Goal: Task Accomplishment & Management: Use online tool/utility

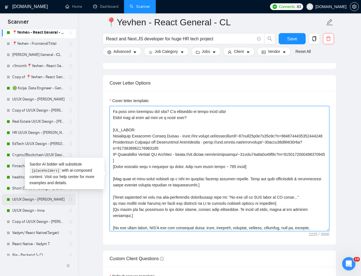
scroll to position [276, 0]
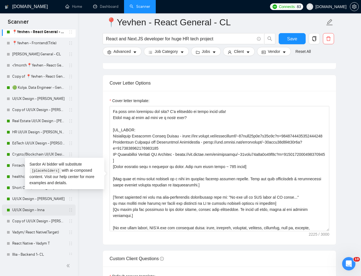
click at [45, 210] on link "UI/UX Design - Inna" at bounding box center [38, 210] width 53 height 11
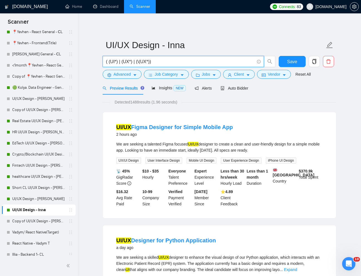
click at [149, 61] on input "( (UI*) | (UX*) | (\(UX*))" at bounding box center [180, 61] width 149 height 7
paste input "UI/UX Designer for WooCommerce Store Redesign (CRO + Upsell Optimization"
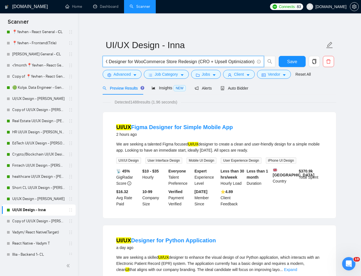
type input "UI/UX Designer for WooCommerce Store Redesign (CRO + Upsell Optimization)"
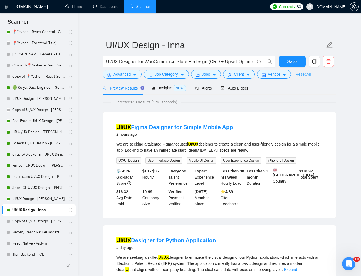
click at [304, 77] on link "Reset All" at bounding box center [303, 74] width 15 height 6
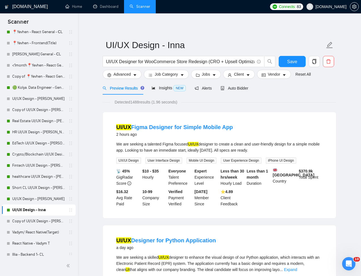
click at [315, 93] on div "Preview Results Insights NEW Alerts Auto Bidder" at bounding box center [220, 88] width 234 height 13
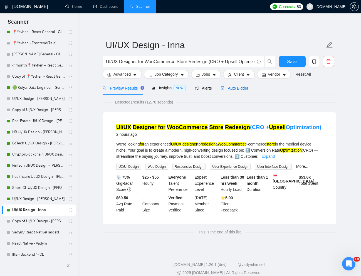
click at [235, 89] on span "Auto Bidder" at bounding box center [235, 88] width 28 height 4
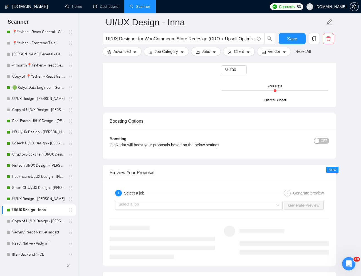
scroll to position [983, 0]
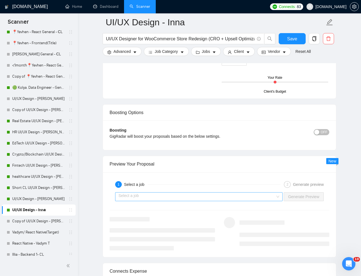
click at [264, 194] on input "search" at bounding box center [197, 197] width 157 height 8
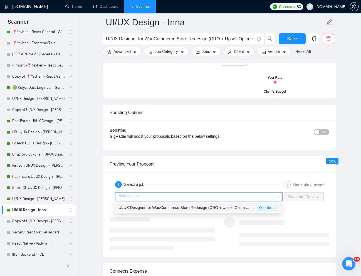
click at [232, 207] on span "UI/UX Designer for WooCommerce Store Redesign (CRO + Upsell Optim ..." at bounding box center [184, 207] width 131 height 4
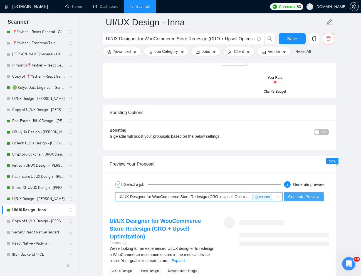
click at [296, 200] on span "Generate Preview" at bounding box center [303, 197] width 31 height 6
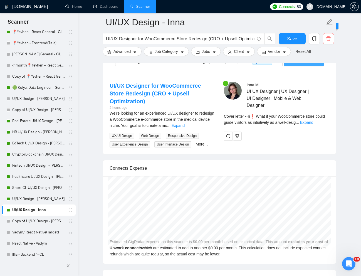
scroll to position [1127, 0]
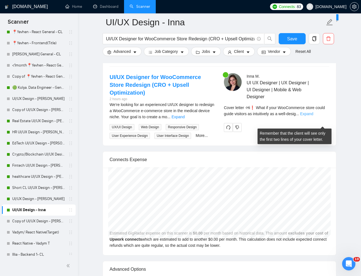
click at [313, 116] on link "Expand" at bounding box center [306, 114] width 13 height 4
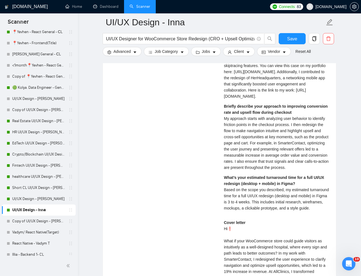
scroll to position [1215, 0]
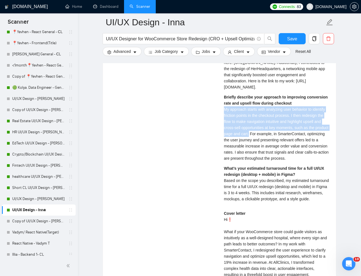
drag, startPoint x: 224, startPoint y: 138, endPoint x: 277, endPoint y: 161, distance: 58.1
click at [277, 161] on span "My approach starts with analyzing user behavior to identify friction points in …" at bounding box center [276, 133] width 105 height 53
copy span "My approach starts with analyzing user behavior to identify friction points in …"
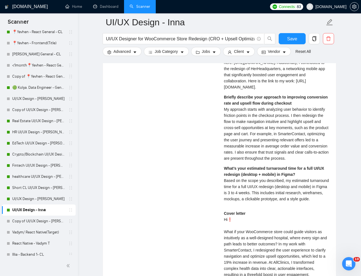
click at [226, 202] on div "What’s your estimated turnaround time for a full UI/UX redesign (desktop + mobi…" at bounding box center [276, 183] width 105 height 37
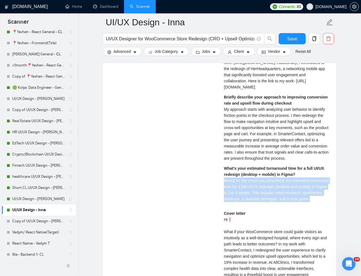
drag, startPoint x: 217, startPoint y: 212, endPoint x: 259, endPoint y: 237, distance: 49.1
click at [259, 237] on div "UI/UX Designer for WooCommerce Store Redesign (CRO + Upsell Optimization) 2 hou…" at bounding box center [219, 178] width 229 height 387
copy span "Based on the scope you described, my estimated turnaround time for a full UI/UX…"
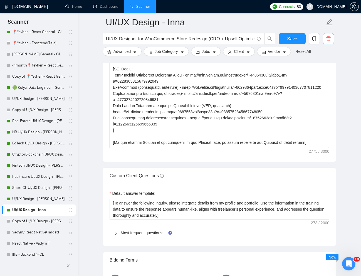
scroll to position [56, 0]
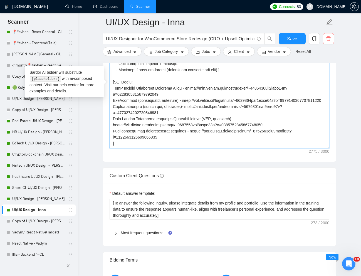
drag, startPoint x: 114, startPoint y: 107, endPoint x: 129, endPoint y: 108, distance: 14.2
click at [129, 108] on textarea "Cover letter template:" at bounding box center [220, 85] width 220 height 125
click at [115, 105] on textarea "Cover letter template:" at bounding box center [220, 85] width 220 height 125
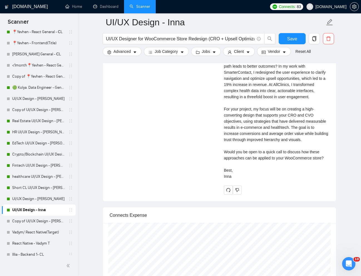
scroll to position [1392, 0]
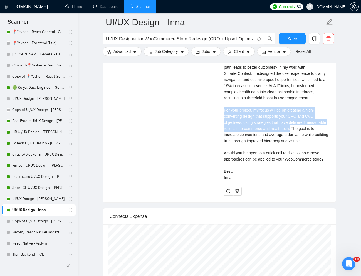
drag, startPoint x: 225, startPoint y: 157, endPoint x: 315, endPoint y: 172, distance: 92.1
click at [315, 172] on div "Cover letter Hi❗ What if your WooCommerce store could guide visitors as intuiti…" at bounding box center [276, 107] width 105 height 147
copy div "For your project, my focus will be on creating a high-converting design that su…"
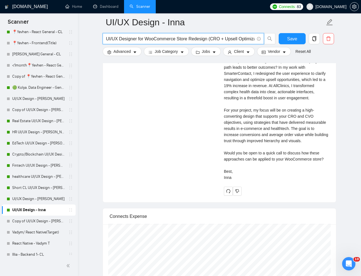
click at [177, 38] on input "UI/UX Designer for WooCommerce Store Redesign (CRO + Upsell Optimization)" at bounding box center [180, 38] width 149 height 7
click at [177, 37] on input "UI/UX Designer for WooCommerce Store Redesign (CRO + Upsell Optimization)" at bounding box center [180, 38] width 149 height 7
paste input "Figma Design for Ecommerce Website"
type input "Figma Design for Ecommerce Website"
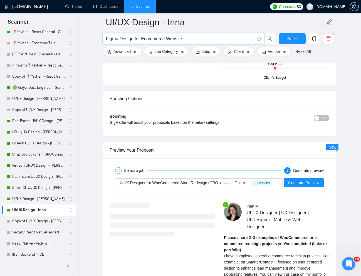
scroll to position [1007, 0]
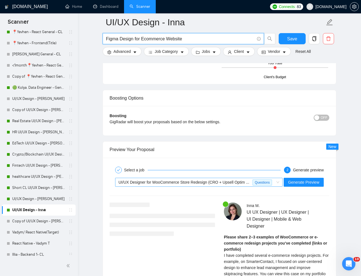
click at [239, 183] on span "UI/UX Designer for WooCommerce Store Redesign (CRO + Upsell Optim ..." at bounding box center [184, 182] width 131 height 4
type input "Figma Design for Ecommerce Website"
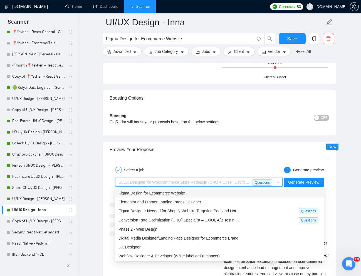
click at [206, 192] on div "Figma Design for Ecommerce Website" at bounding box center [220, 193] width 202 height 6
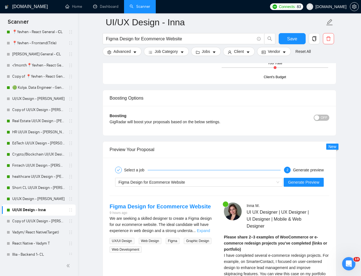
click at [208, 230] on link "Expand" at bounding box center [203, 230] width 13 height 4
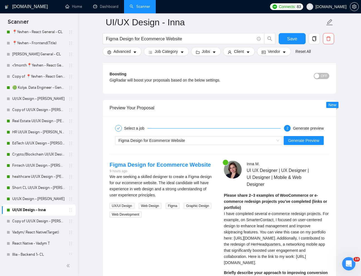
scroll to position [1051, 0]
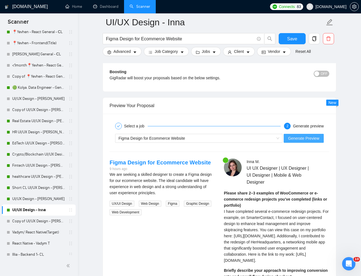
click at [304, 140] on span "Generate Preview" at bounding box center [303, 138] width 31 height 6
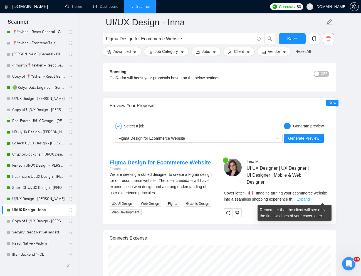
click at [310, 199] on link "Expand" at bounding box center [303, 199] width 13 height 4
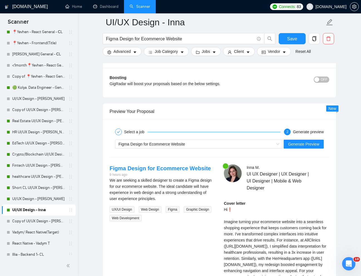
scroll to position [1042, 0]
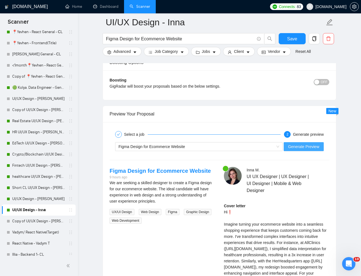
click at [294, 148] on span "Generate Preview" at bounding box center [303, 147] width 31 height 6
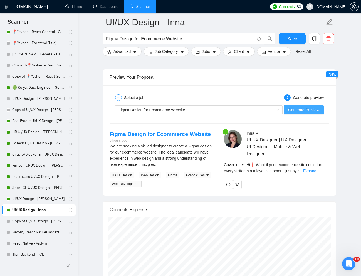
scroll to position [1087, 0]
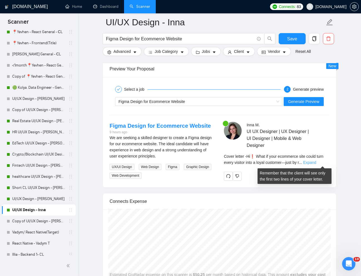
click at [316, 164] on link "Expand" at bounding box center [309, 162] width 13 height 4
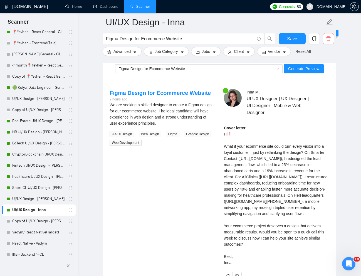
scroll to position [1131, 0]
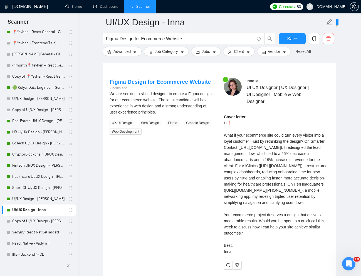
click at [263, 168] on div "Cover letter Hi❗ What if your ecommerce site could turn every visitor into a lo…" at bounding box center [276, 184] width 105 height 141
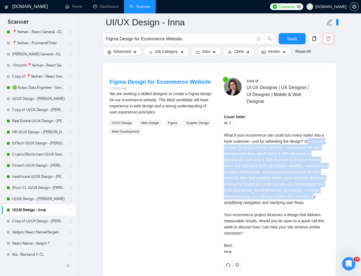
drag, startPoint x: 309, startPoint y: 140, endPoint x: 276, endPoint y: 209, distance: 76.2
click at [276, 209] on div "Cover letter Hi❗ What if your ecommerce site could turn every visitor into a lo…" at bounding box center [276, 184] width 105 height 141
copy div "n Smarter Contact ([URL][DOMAIN_NAME]), I redesigned the lead management flow, …"
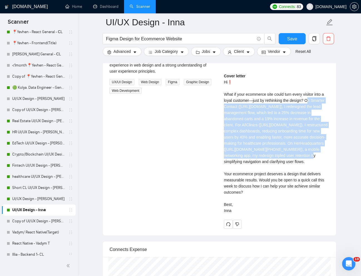
scroll to position [1175, 0]
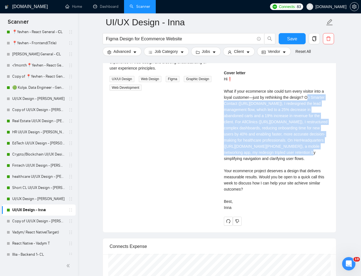
drag, startPoint x: 263, startPoint y: 207, endPoint x: 238, endPoint y: 212, distance: 25.5
click at [238, 211] on div "Cover letter Hi❗ What if your ecommerce site could turn every visitor into a lo…" at bounding box center [276, 140] width 105 height 141
copy div "ould you be open to a quick call this week to"
click at [32, 174] on link "healthcare UI/UX Design - [PERSON_NAME]" at bounding box center [38, 176] width 53 height 11
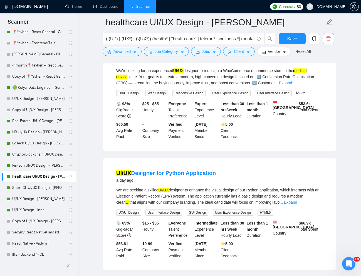
scroll to position [88, 0]
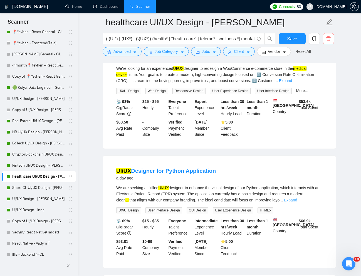
click at [297, 198] on link "Expand" at bounding box center [290, 200] width 13 height 4
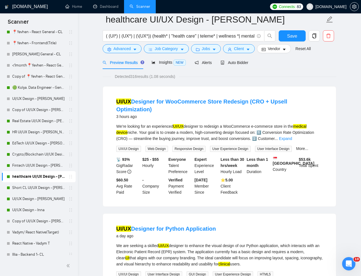
scroll to position [0, 0]
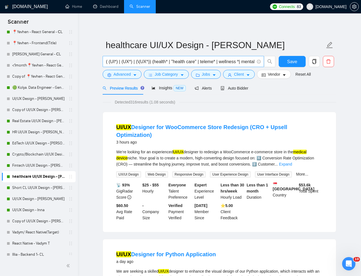
click at [175, 62] on input "( (UI*) | (UX*) | (\(UX*)) (health* | "health care" | teleme* | wellness *| men…" at bounding box center [180, 61] width 149 height 7
paste input "UI / UX designer for enterprise SaaS product in the healthcare space"
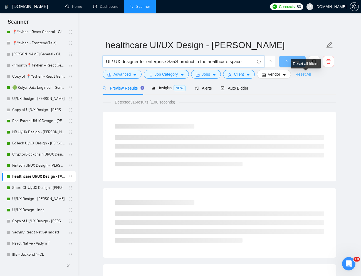
type input "UI / UX designer for enterprise SaaS product in the healthcare space"
click at [308, 74] on link "Reset All" at bounding box center [303, 74] width 15 height 6
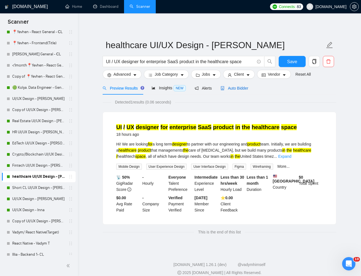
click at [241, 87] on span "Auto Bidder" at bounding box center [235, 88] width 28 height 4
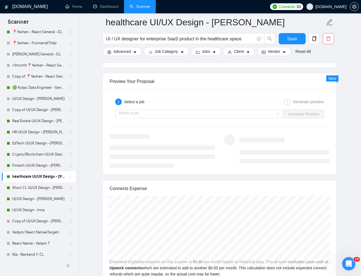
scroll to position [1085, 0]
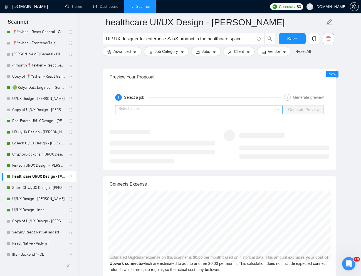
click at [207, 107] on input "search" at bounding box center [197, 109] width 157 height 8
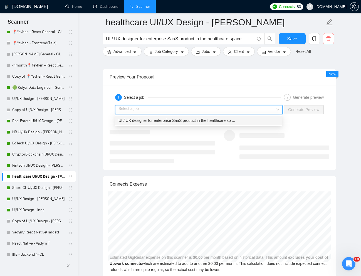
click at [179, 119] on span "UI / UX designer for enterprise SaaS product in the healthcare sp ..." at bounding box center [177, 120] width 117 height 4
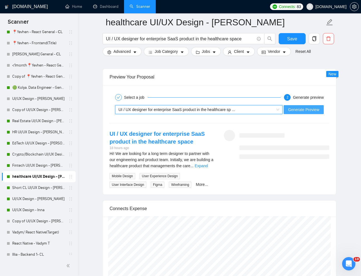
click at [298, 112] on span "Generate Preview" at bounding box center [303, 110] width 31 height 6
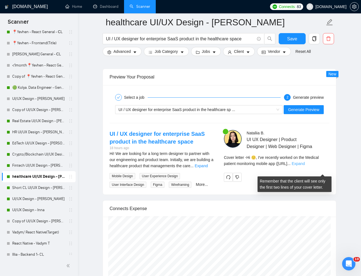
click at [305, 166] on link "Expand" at bounding box center [298, 163] width 13 height 4
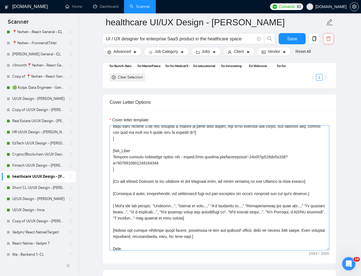
scroll to position [86, 0]
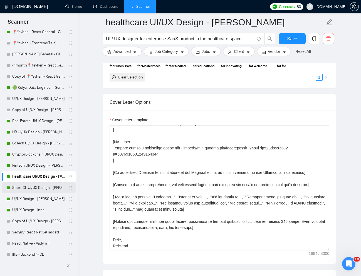
click at [39, 187] on link "Short CL UI/UX Design - [PERSON_NAME]" at bounding box center [38, 187] width 53 height 11
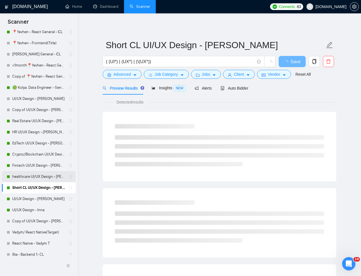
click at [31, 175] on link "healthcare UI/UX Design - [PERSON_NAME]" at bounding box center [38, 176] width 53 height 11
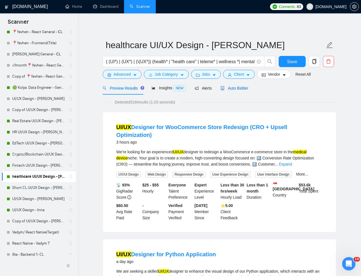
click at [240, 91] on div "Auto Bidder" at bounding box center [235, 88] width 28 height 6
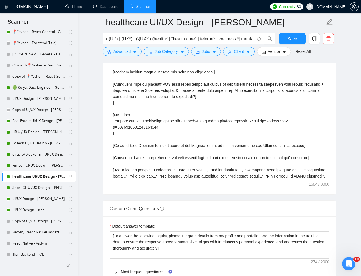
scroll to position [44, 0]
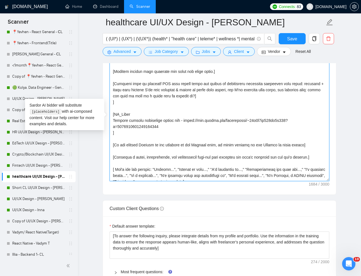
drag, startPoint x: 167, startPoint y: 127, endPoint x: 113, endPoint y: 121, distance: 54.3
click at [113, 121] on textarea "Cover letter template:" at bounding box center [220, 118] width 220 height 125
paste textarea "[URL][DOMAIN_NAME]"
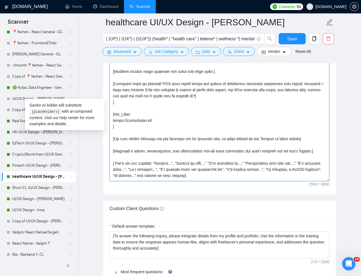
click at [113, 121] on textarea "Cover letter template:" at bounding box center [220, 118] width 220 height 125
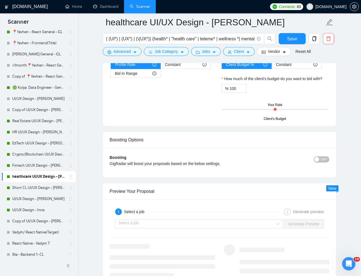
scroll to position [970, 0]
type textarea "[Lorem i dolorsit ametcons adipi eli "Se 🙂" doe tempor'i utla et dolorem aliq (…"
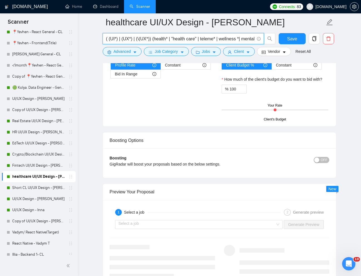
click at [141, 39] on input "( (UI*) | (UX*) | (\(UX*)) (health* | "health care" | teleme* | wellness *| men…" at bounding box center [180, 38] width 149 height 7
paste input "UI / UX designer for enterprise SaaS product in the healthcare space"
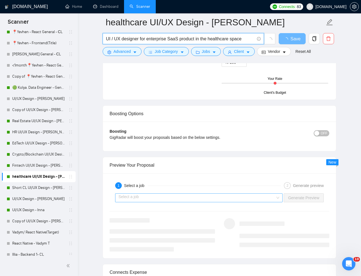
type input "UI / UX designer for enterprise SaaS product in the healthcare space"
click at [265, 197] on input "search" at bounding box center [197, 198] width 157 height 8
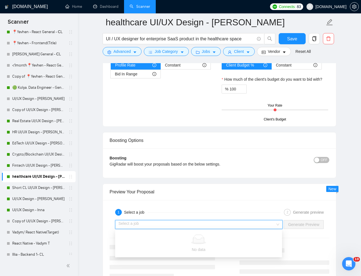
click at [253, 222] on input "search" at bounding box center [197, 224] width 157 height 8
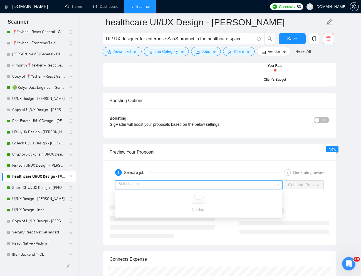
scroll to position [1021, 0]
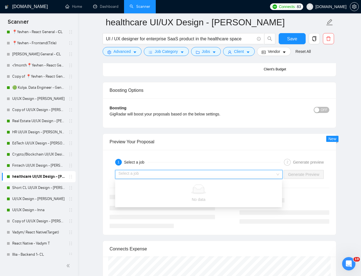
click at [252, 137] on div "Preview Your Proposal" at bounding box center [220, 142] width 220 height 16
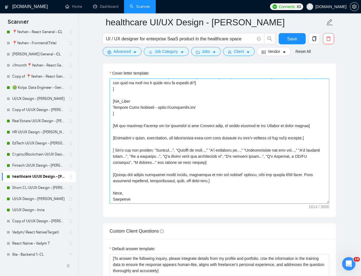
scroll to position [670, 0]
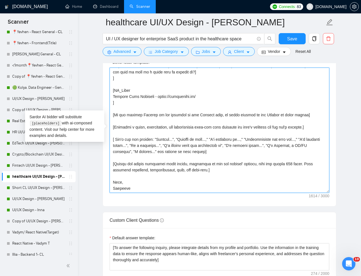
drag, startPoint x: 199, startPoint y: 97, endPoint x: 110, endPoint y: 98, distance: 88.8
click at [110, 98] on textarea "Cover letter template:" at bounding box center [220, 130] width 220 height 125
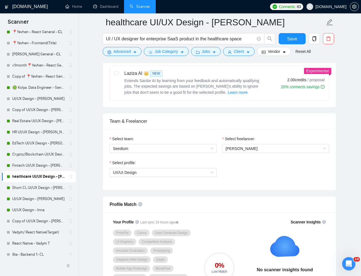
scroll to position [227, 0]
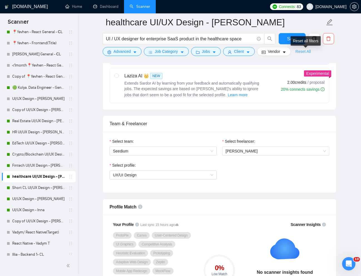
click at [306, 53] on link "Reset All" at bounding box center [303, 51] width 15 height 6
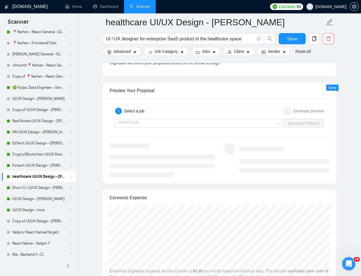
scroll to position [1074, 0]
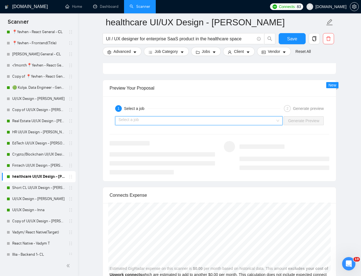
click at [182, 123] on input "search" at bounding box center [197, 121] width 157 height 8
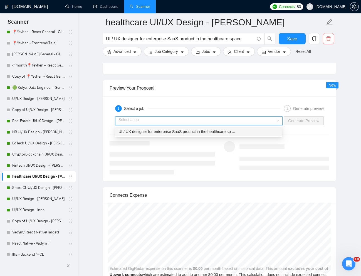
click at [178, 131] on span "UI / UX designer for enterprise SaaS product in the healthcare sp ..." at bounding box center [177, 131] width 117 height 4
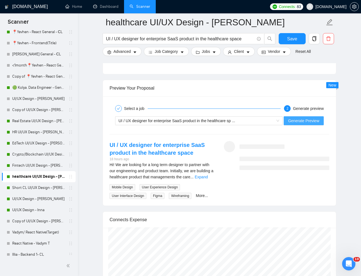
click at [298, 124] on button "Generate Preview" at bounding box center [304, 120] width 40 height 9
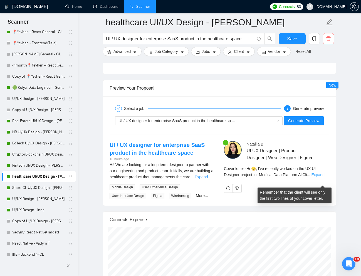
click at [317, 177] on link "Expand" at bounding box center [317, 175] width 13 height 4
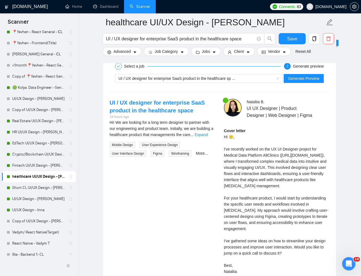
scroll to position [1118, 0]
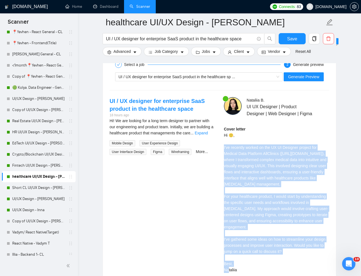
drag, startPoint x: 224, startPoint y: 157, endPoint x: 285, endPoint y: 259, distance: 119.1
click at [285, 259] on div "Cover letter Hi 🙂, I've recently worked on the UX UI Designer project for Medic…" at bounding box center [276, 199] width 105 height 147
copy div "'ve recently worked on the UX UI Designer project for Medical Data Platform All…"
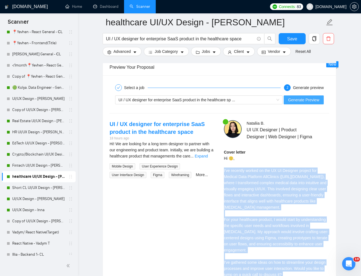
scroll to position [1091, 0]
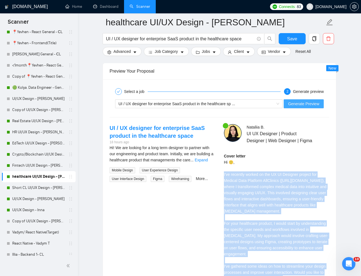
click at [299, 102] on span "Generate Preview" at bounding box center [303, 104] width 31 height 6
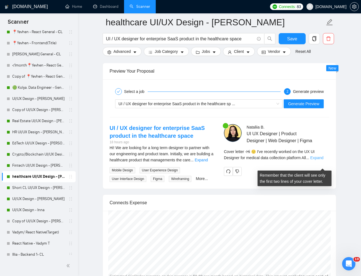
click at [321, 160] on link "Expand" at bounding box center [317, 158] width 13 height 4
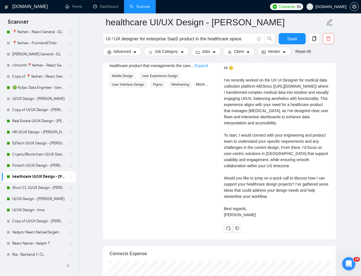
scroll to position [80, 0]
click at [30, 208] on link "UI/UX Design - Inna" at bounding box center [38, 210] width 53 height 11
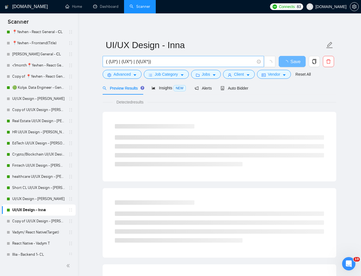
click at [153, 62] on input "( (UI*) | (UX*) | (\(UX*))" at bounding box center [180, 61] width 149 height 7
paste input "Skilled UI/UX Designer for Mobile Optimization with Potential for Long-Term Par…"
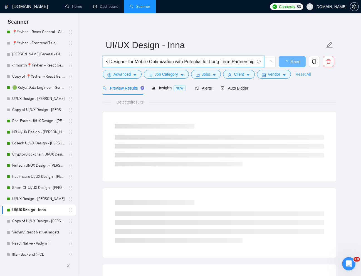
type input "Skilled UI/UX Designer for Mobile Optimization with Potential for Long-Term Par…"
click at [301, 76] on link "Reset All" at bounding box center [303, 74] width 15 height 6
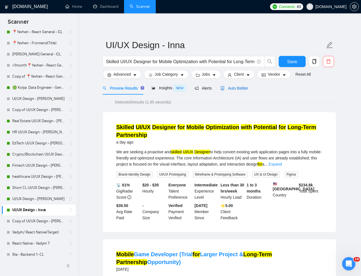
click at [240, 90] on span "Auto Bidder" at bounding box center [235, 88] width 28 height 4
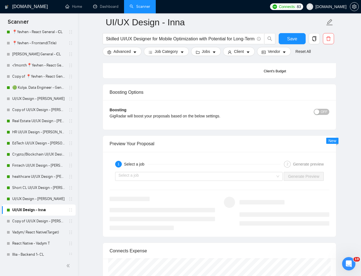
scroll to position [1004, 0]
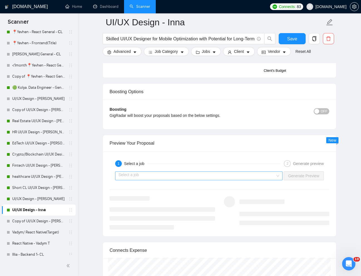
click at [227, 175] on input "search" at bounding box center [197, 176] width 157 height 8
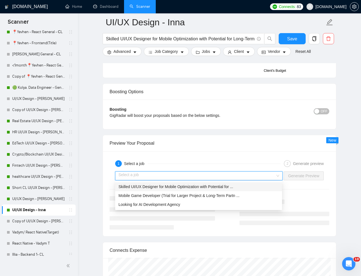
click at [211, 188] on span "Skilled UI/UX Designer for Mobile Optimization with Potential for ..." at bounding box center [176, 187] width 115 height 4
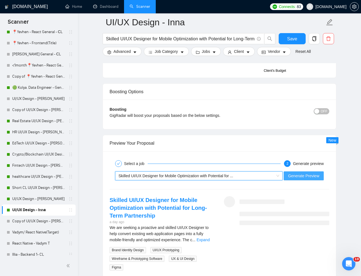
click at [314, 174] on span "Generate Preview" at bounding box center [303, 176] width 31 height 6
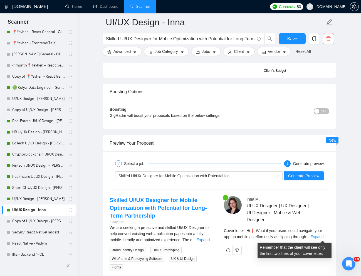
click at [324, 238] on link "Expand" at bounding box center [317, 237] width 13 height 4
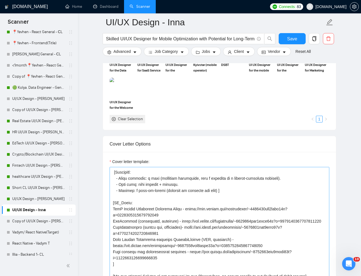
scroll to position [88, 0]
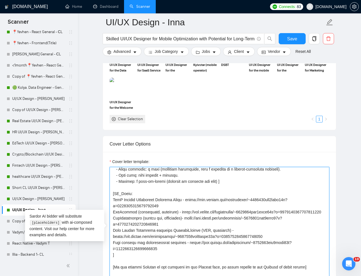
drag, startPoint x: 113, startPoint y: 231, endPoint x: 166, endPoint y: 239, distance: 53.2
click at [166, 239] on textarea "Cover letter template:" at bounding box center [220, 229] width 220 height 125
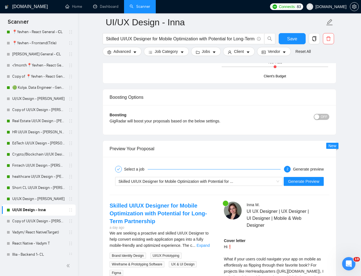
scroll to position [1001, 0]
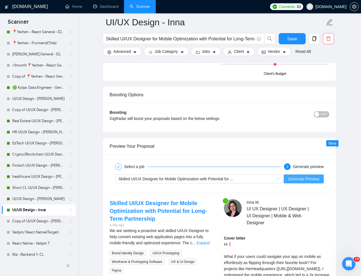
type textarea "[Lorem i dolorsit ametcons adipi eli "Se❗" doe tempor'i utla et dolorem aliq (e…"
click at [293, 181] on span "Generate Preview" at bounding box center [303, 179] width 31 height 6
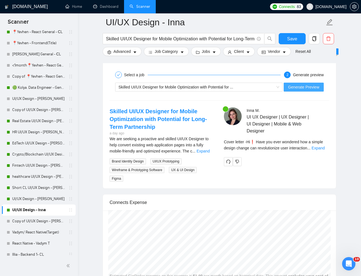
scroll to position [1095, 0]
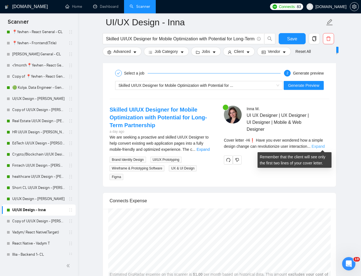
click at [321, 145] on link "Expand" at bounding box center [318, 146] width 13 height 4
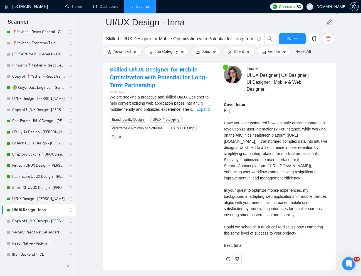
scroll to position [1139, 0]
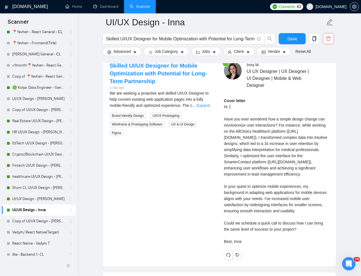
drag, startPoint x: 286, startPoint y: 210, endPoint x: 271, endPoint y: 206, distance: 15.9
click at [286, 210] on div "Cover letter" at bounding box center [276, 171] width 105 height 147
drag, startPoint x: 224, startPoint y: 206, endPoint x: 301, endPoint y: 228, distance: 80.4
click at [301, 228] on div "Cover letter" at bounding box center [276, 171] width 105 height 147
copy div "In your quest to optimize mobile experiences, my background in adapting web app…"
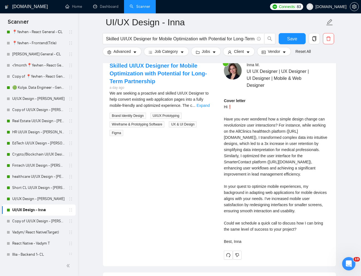
click at [279, 156] on div "Cover letter" at bounding box center [276, 171] width 105 height 147
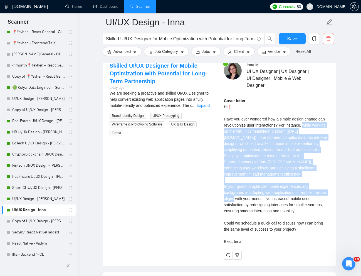
drag, startPoint x: 306, startPoint y: 124, endPoint x: 281, endPoint y: 191, distance: 71.2
click at [281, 191] on div "Cover letter" at bounding box center [276, 171] width 105 height 147
copy div "while working on the AllClinics healthtech platform ([URL][DOMAIN_NAME]), I tra…"
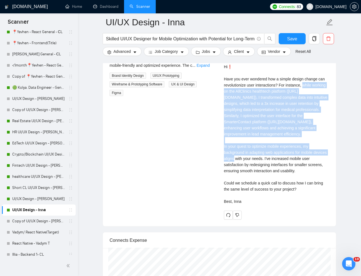
scroll to position [1183, 0]
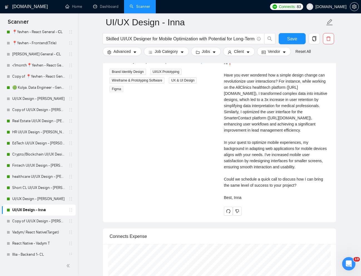
click at [220, 190] on div "[PERSON_NAME] UI UX Designer | UX Designer | UI Designer | Mobile & Web Designe…" at bounding box center [277, 117] width 114 height 198
drag, startPoint x: 222, startPoint y: 160, endPoint x: 275, endPoint y: 217, distance: 78.2
click at [275, 216] on div "[PERSON_NAME] UI UX Designer | UX Designer | UI Designer | Mobile & Web Designe…" at bounding box center [277, 117] width 114 height 198
copy div "In your quest to optimize mobile experiences, my background in adapting web app…"
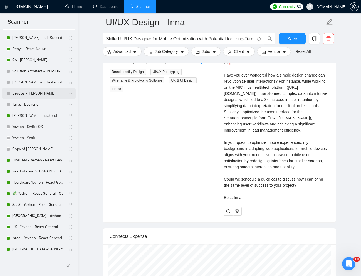
scroll to position [0, 0]
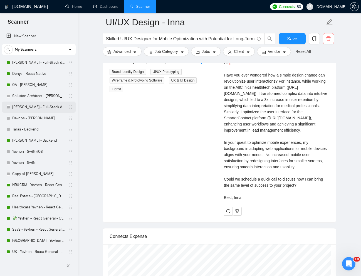
click at [33, 105] on link "[PERSON_NAME] - Full-Stack dev" at bounding box center [38, 107] width 53 height 11
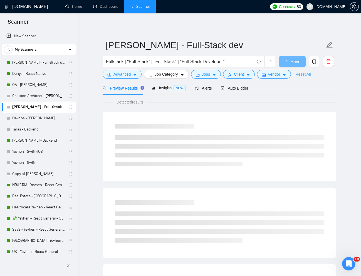
click at [305, 76] on link "Reset All" at bounding box center [303, 74] width 15 height 6
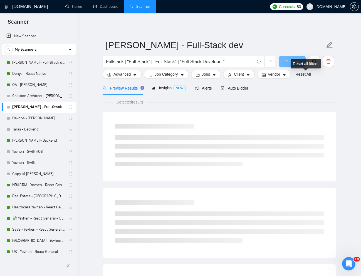
click at [192, 61] on input "Fullstack | "Full-Stack" | "Full Stack" | "Full-Stack Developer"" at bounding box center [180, 61] width 149 height 7
paste input "Build Gen AI Avatars Apps | Senior Full Stack Web and Mobile Developer @ D-ID"
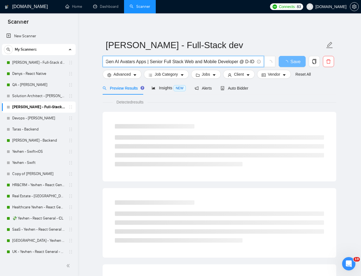
type input "Build Gen AI Avatars Apps | Senior Full Stack Web and Mobile Developer @ D-ID"
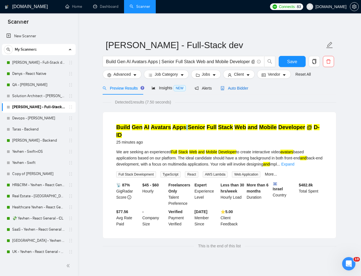
drag, startPoint x: 237, startPoint y: 87, endPoint x: 238, endPoint y: 90, distance: 3.0
click at [237, 88] on span "Auto Bidder" at bounding box center [235, 88] width 28 height 4
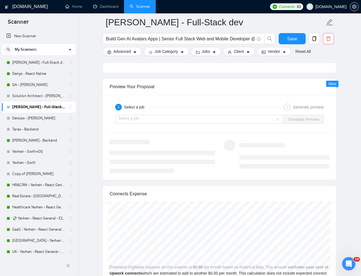
scroll to position [1063, 0]
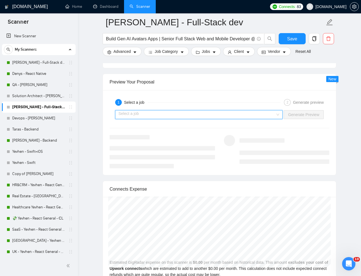
click at [242, 118] on input "search" at bounding box center [197, 114] width 157 height 8
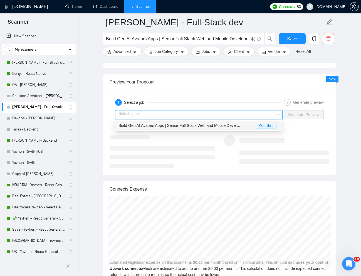
click at [229, 126] on span "Build Gen AI Avatars Apps | Senior Full Stack Web and Mobile Deve ..." at bounding box center [180, 125] width 122 height 4
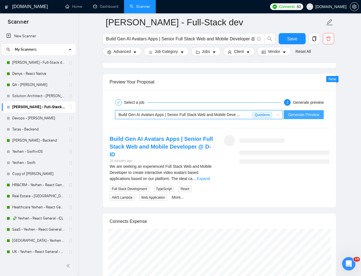
click at [299, 117] on span "Generate Preview" at bounding box center [303, 115] width 31 height 6
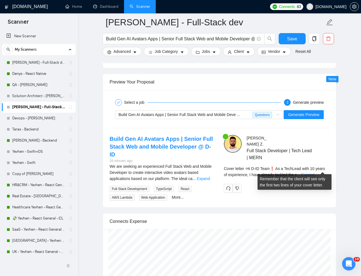
click at [314, 173] on link "Expand" at bounding box center [307, 175] width 13 height 4
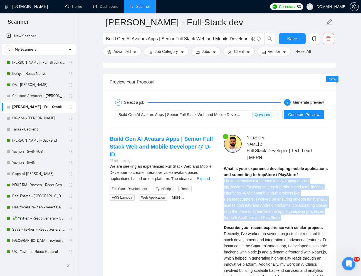
drag, startPoint x: 324, startPoint y: 212, endPoint x: 220, endPoint y: 175, distance: 110.5
copy span "I have extensive experience in developing mobile applications, focusing on crea…"
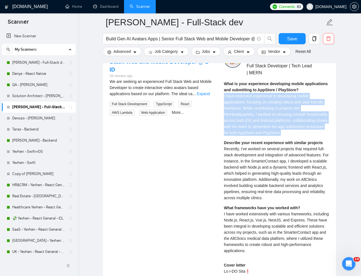
scroll to position [1151, 0]
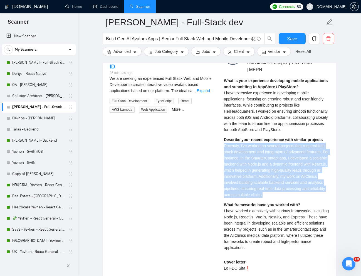
drag, startPoint x: 224, startPoint y: 140, endPoint x: 317, endPoint y: 188, distance: 104.6
click at [317, 188] on div "Describe your recent experience with similar projects Recently, I've worked on …" at bounding box center [276, 167] width 105 height 61
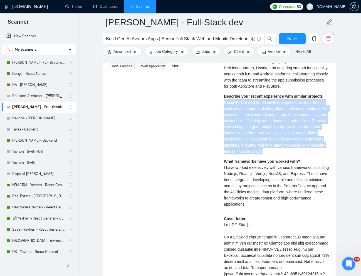
scroll to position [1195, 0]
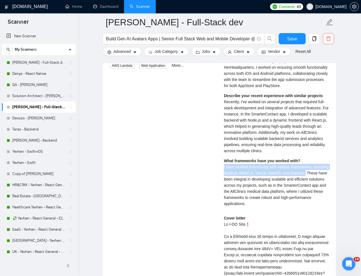
drag, startPoint x: 222, startPoint y: 160, endPoint x: 330, endPoint y: 167, distance: 107.9
click at [330, 167] on div "[PERSON_NAME] Full Stack Developer | Tech Lead | MERN What is your experience d…" at bounding box center [277, 227] width 114 height 448
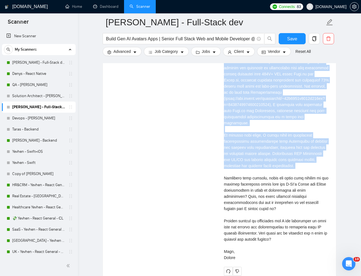
scroll to position [1370, 0]
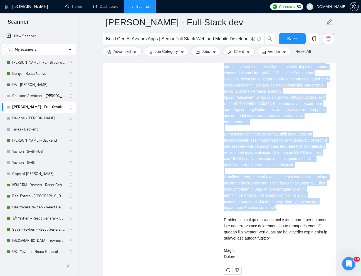
drag, startPoint x: 224, startPoint y: 86, endPoint x: 290, endPoint y: 200, distance: 131.6
click at [290, 200] on div "Cover letter" at bounding box center [276, 149] width 105 height 220
